Goal: Entertainment & Leisure: Browse casually

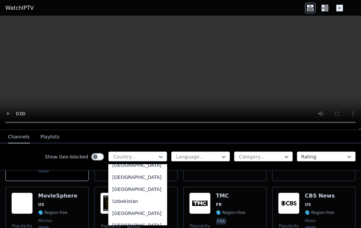
scroll to position [2361, 0]
click at [142, 183] on div "United States" at bounding box center [137, 177] width 59 height 12
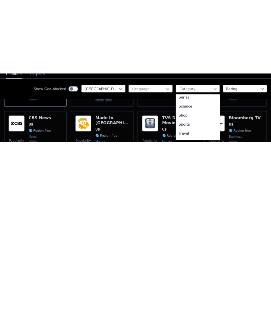
scroll to position [257, 0]
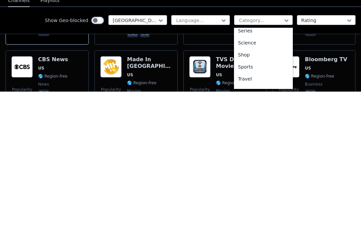
click at [252, 197] on div "Sports" at bounding box center [263, 203] width 59 height 12
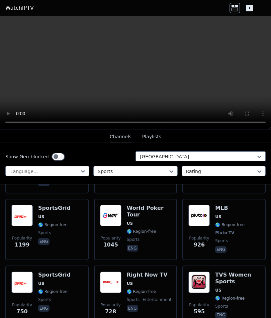
scroll to position [126, 0]
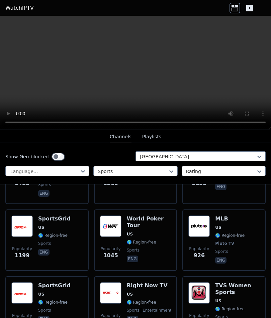
click at [29, 222] on img at bounding box center [21, 226] width 21 height 21
click at [199, 218] on img at bounding box center [198, 226] width 21 height 21
click at [25, 228] on img at bounding box center [21, 293] width 21 height 21
click at [121, 228] on img at bounding box center [110, 293] width 21 height 21
click at [209, 218] on img at bounding box center [198, 226] width 21 height 21
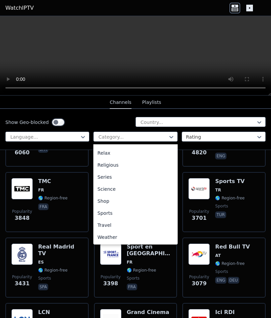
scroll to position [189, 0]
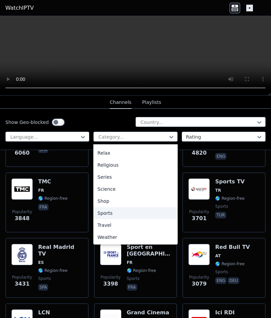
click at [103, 214] on div "Sports" at bounding box center [135, 213] width 84 height 12
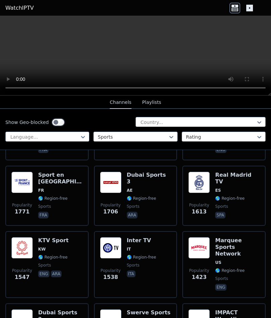
scroll to position [200, 0]
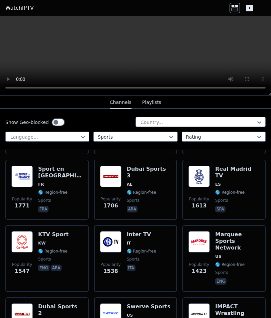
click at [206, 245] on img at bounding box center [198, 241] width 21 height 21
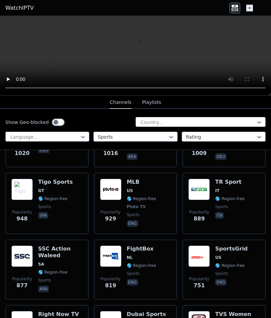
scroll to position [588, 0]
click at [114, 191] on img at bounding box center [110, 189] width 21 height 21
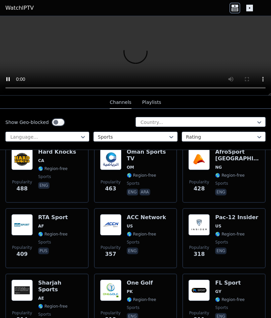
scroll to position [901, 0]
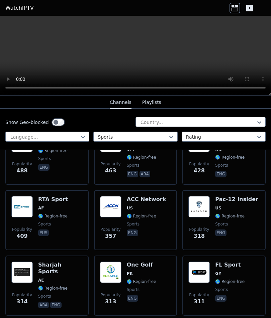
click at [113, 201] on img at bounding box center [110, 206] width 21 height 21
click at [199, 204] on img at bounding box center [198, 206] width 21 height 21
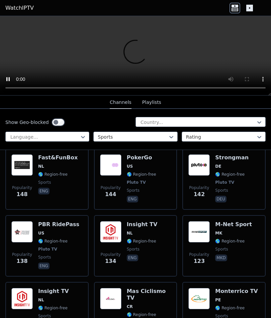
scroll to position [1940, 0]
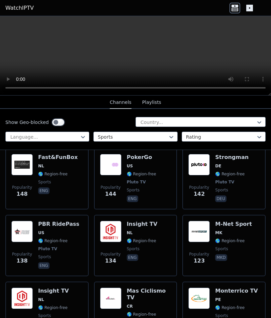
click at [193, 161] on img at bounding box center [198, 164] width 21 height 21
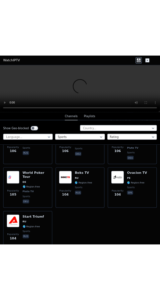
scroll to position [2441, 0]
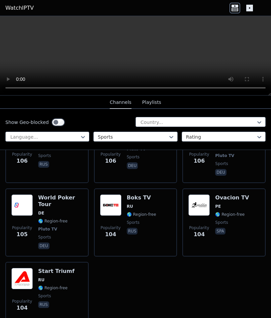
click at [23, 268] on img at bounding box center [21, 278] width 21 height 21
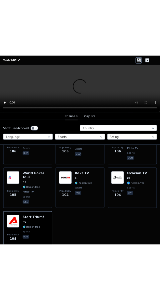
scroll to position [1770, 0]
